Goal: Find specific page/section: Find specific page/section

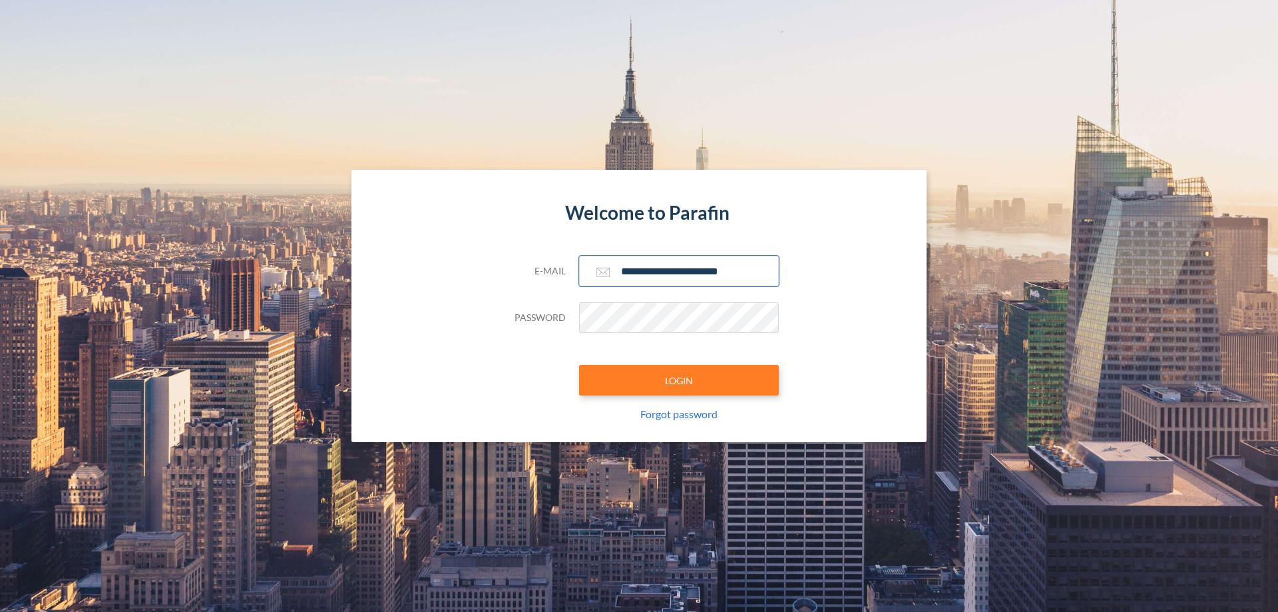
type input "**********"
click at [679, 380] on button "LOGIN" at bounding box center [679, 380] width 200 height 31
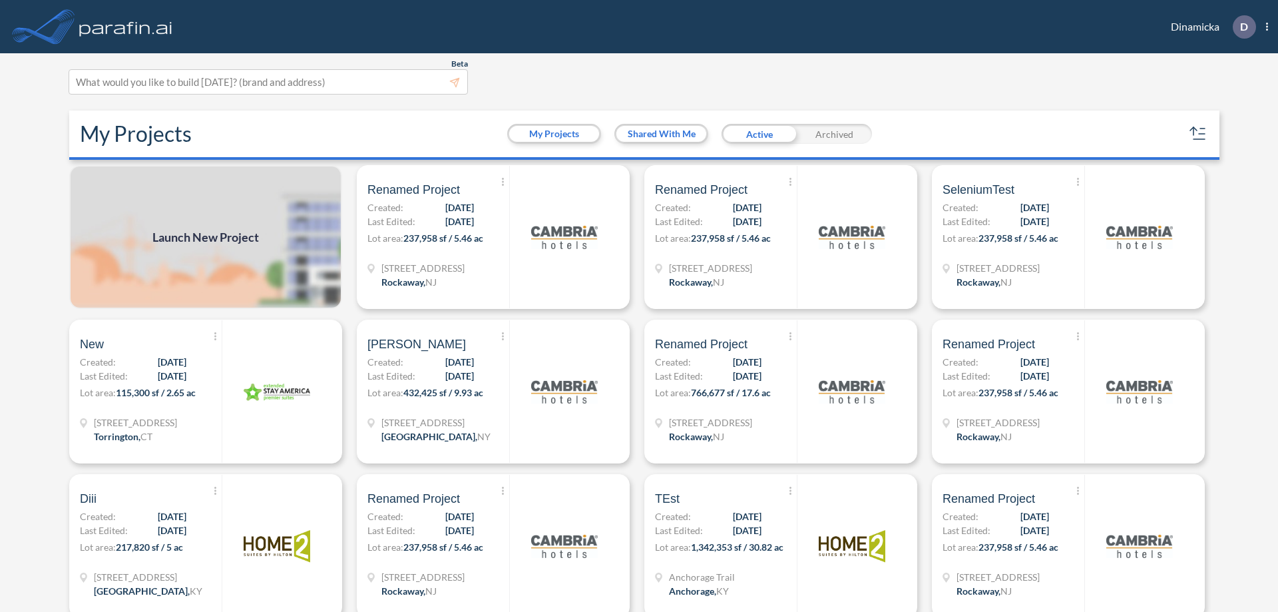
scroll to position [3, 0]
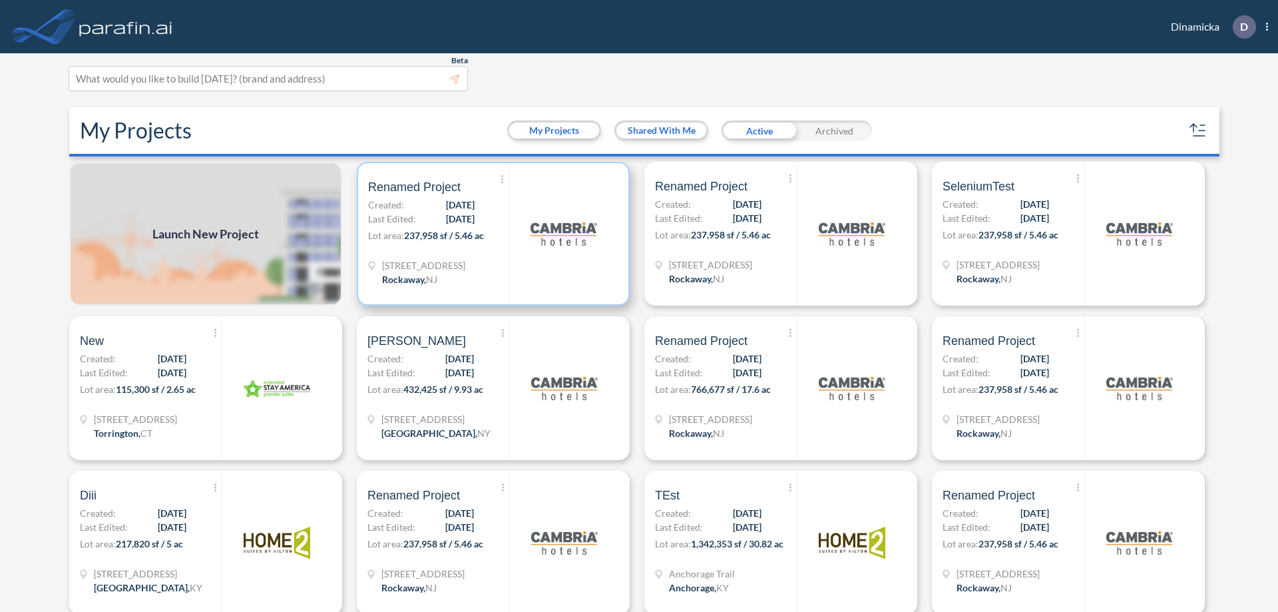
click at [491, 234] on p "Lot area: 237,958 sf / 5.46 ac" at bounding box center [438, 237] width 141 height 19
